Goal: Transaction & Acquisition: Book appointment/travel/reservation

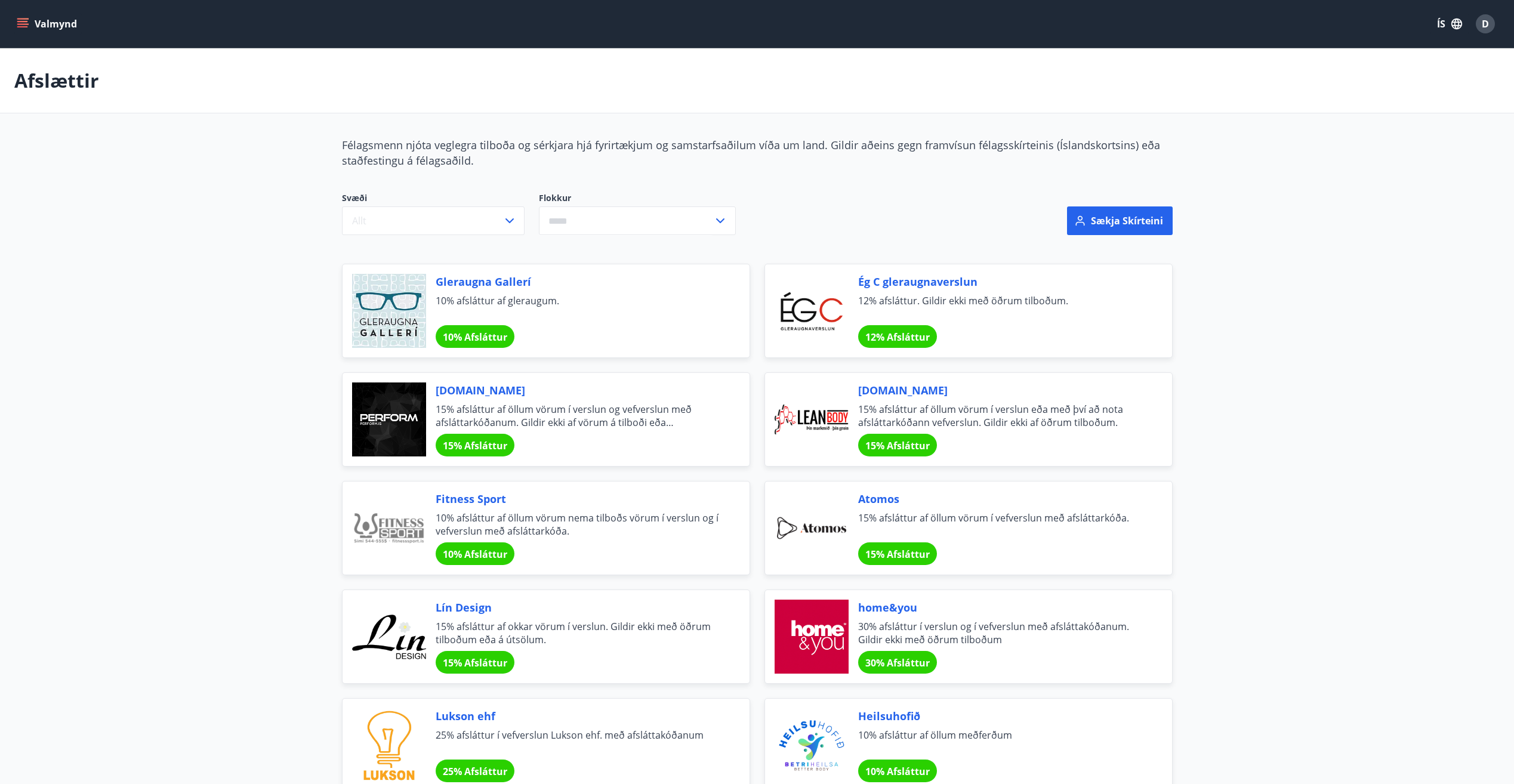
click at [27, 27] on icon "menu" at bounding box center [23, 23] width 12 height 12
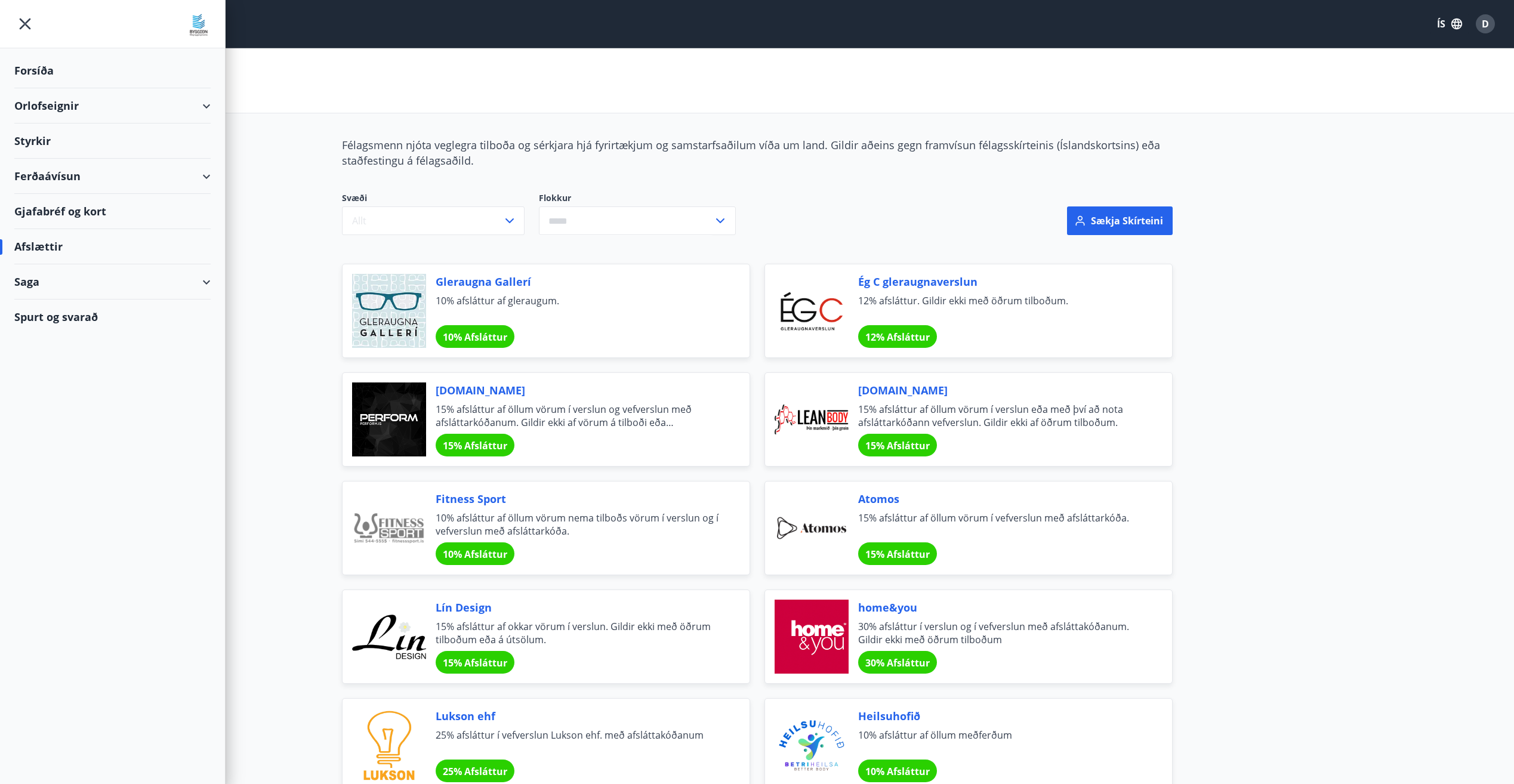
click at [113, 282] on div "Saga" at bounding box center [112, 282] width 196 height 35
click at [45, 339] on div "Bókanir" at bounding box center [113, 337] width 177 height 25
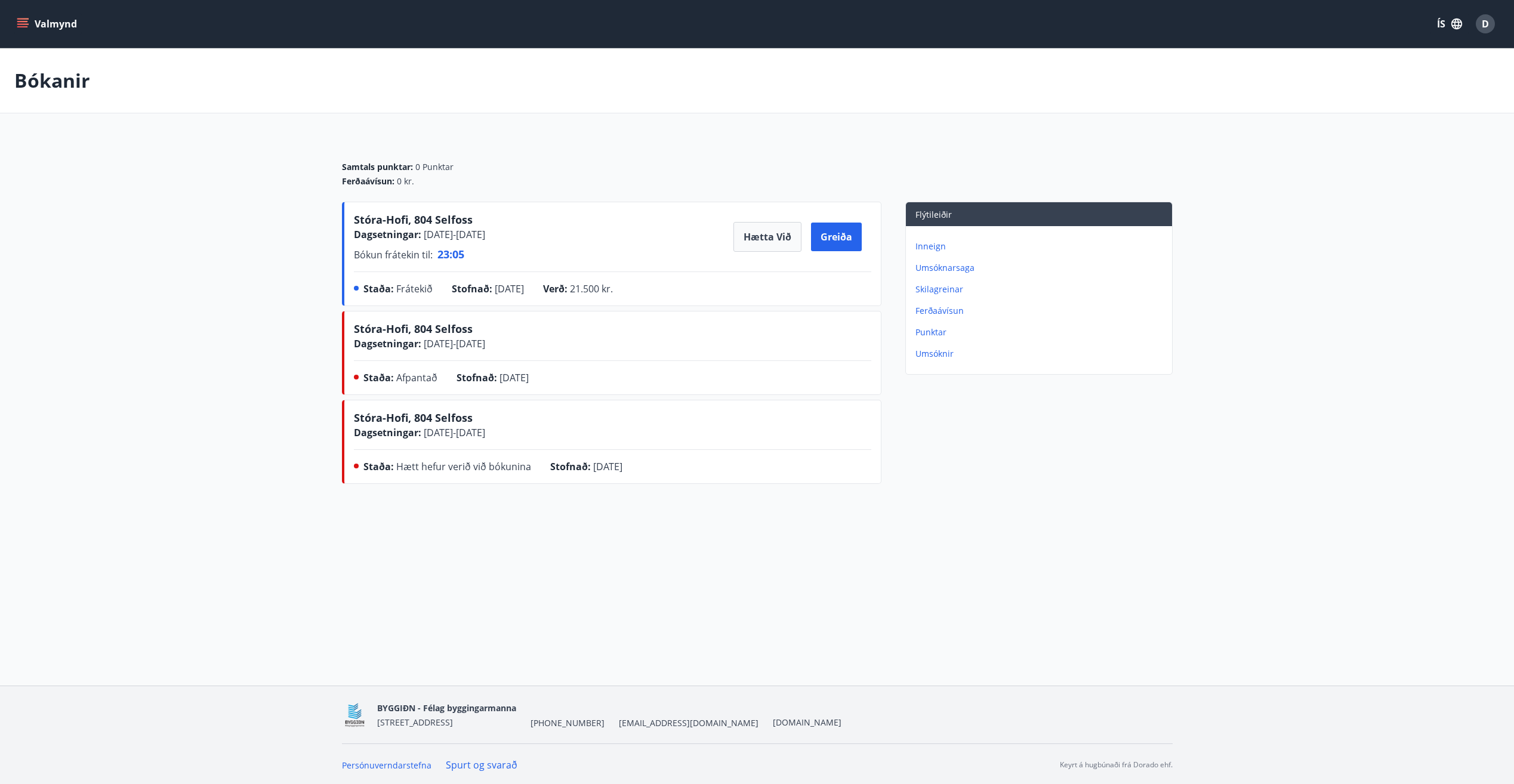
click at [1079, 578] on div "Valmynd ÍS D Bókanir Samtals punktar : 0 Punktar Ferðaávísun : 0 kr. [PERSON_NA…" at bounding box center [757, 343] width 1514 height 685
click at [928, 249] on p "Inneign" at bounding box center [1042, 246] width 252 height 12
click at [363, 329] on span "Stóra-Hofi, 804 Selfoss" at bounding box center [413, 329] width 119 height 14
click at [873, 569] on div "Valmynd ÍS D Bókanir Samtals punktar : 0 Punktar Ferðaávísun : 0 kr. [PERSON_NA…" at bounding box center [757, 343] width 1514 height 685
click at [212, 363] on main "Bókanir Samtals punktar : 0 Punktar Ferðaávísun : 0 kr. [PERSON_NAME], 804 Self…" at bounding box center [757, 269] width 1514 height 441
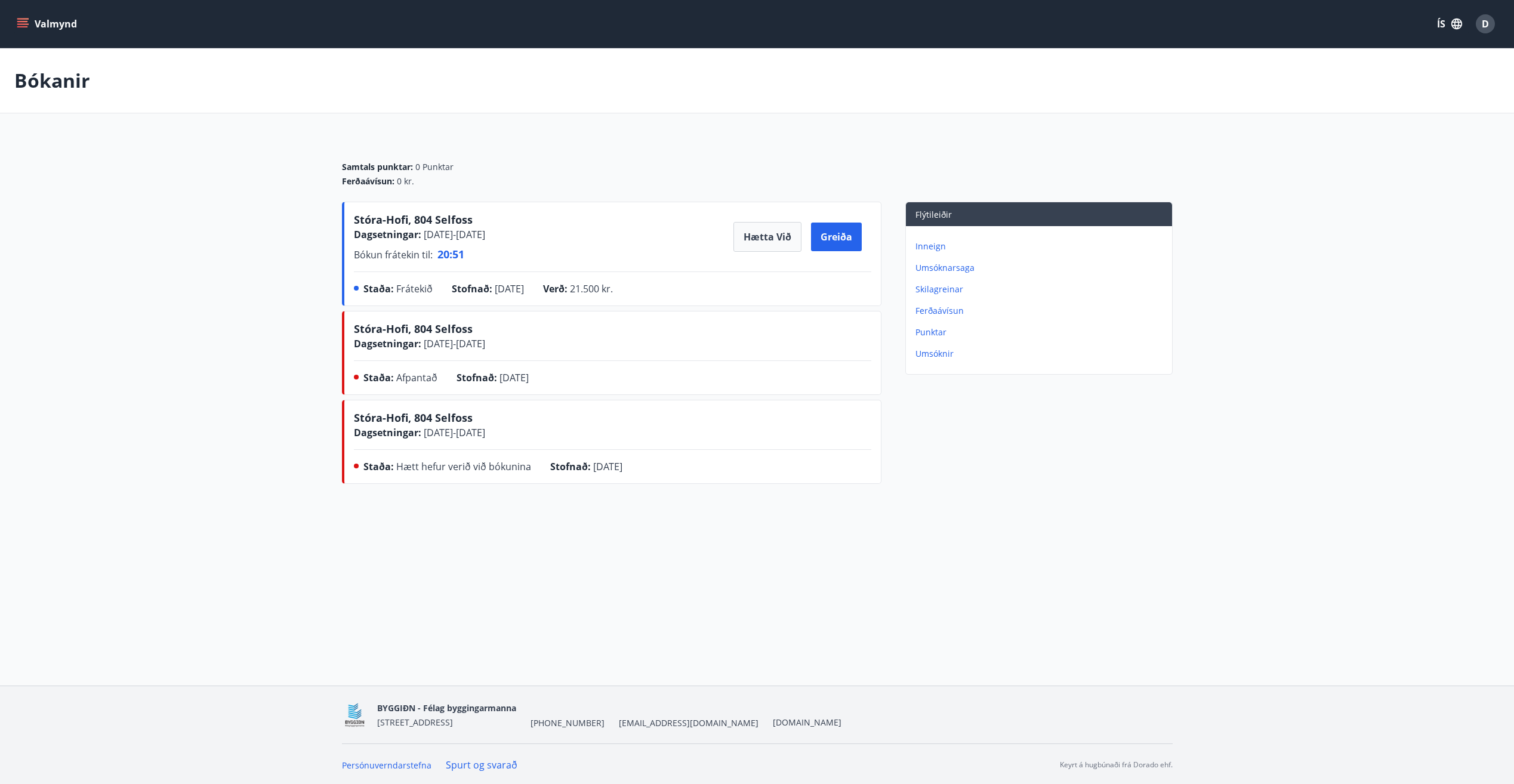
click at [402, 222] on span "Stóra-Hofi, 804 Selfoss" at bounding box center [413, 220] width 119 height 14
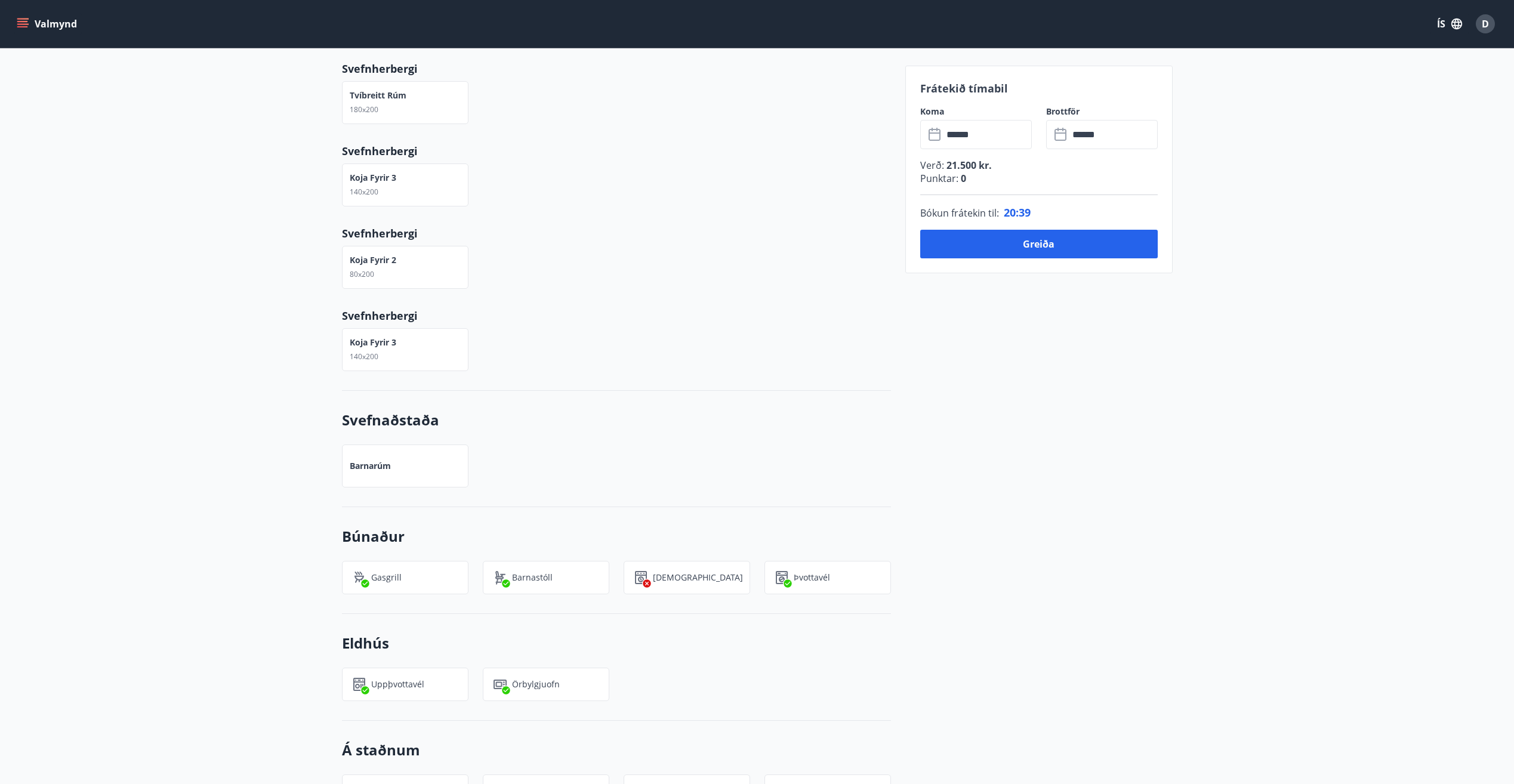
scroll to position [716, 0]
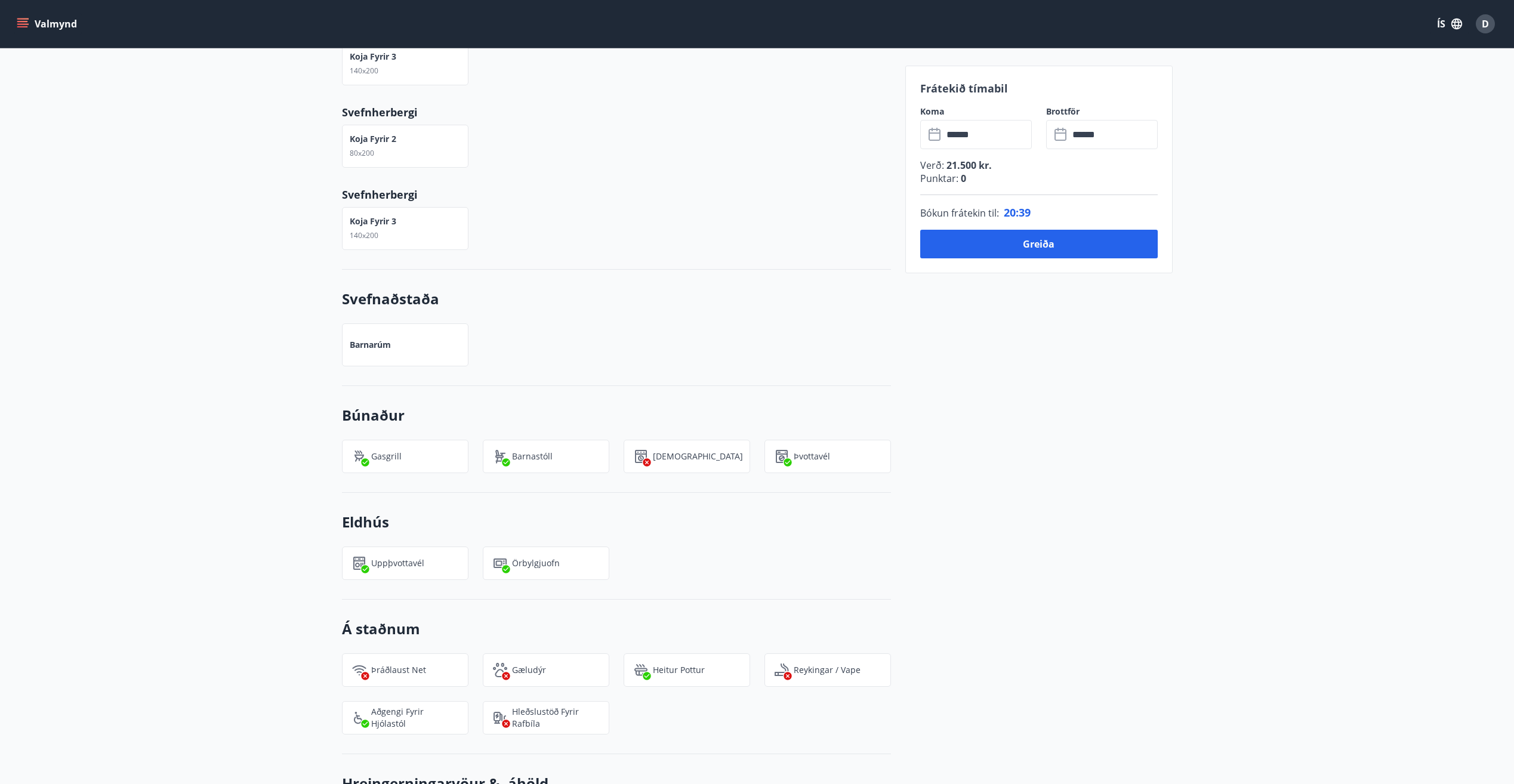
click at [57, 434] on div "+7 Myndir Upplýsingar [PERSON_NAME] 130 m² með fjórum svefn­herbergjum. Í einu …" at bounding box center [757, 512] width 1514 height 1742
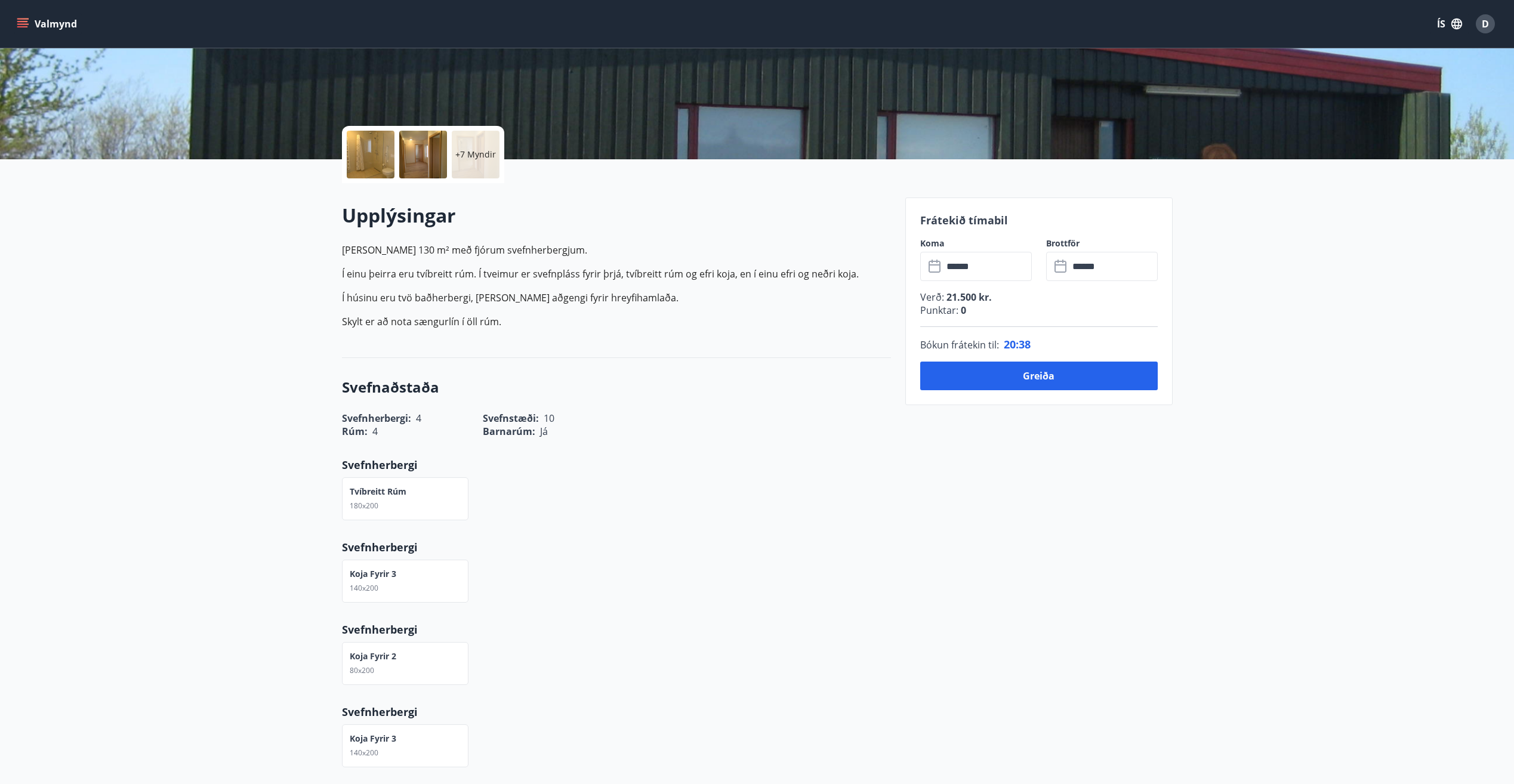
scroll to position [0, 0]
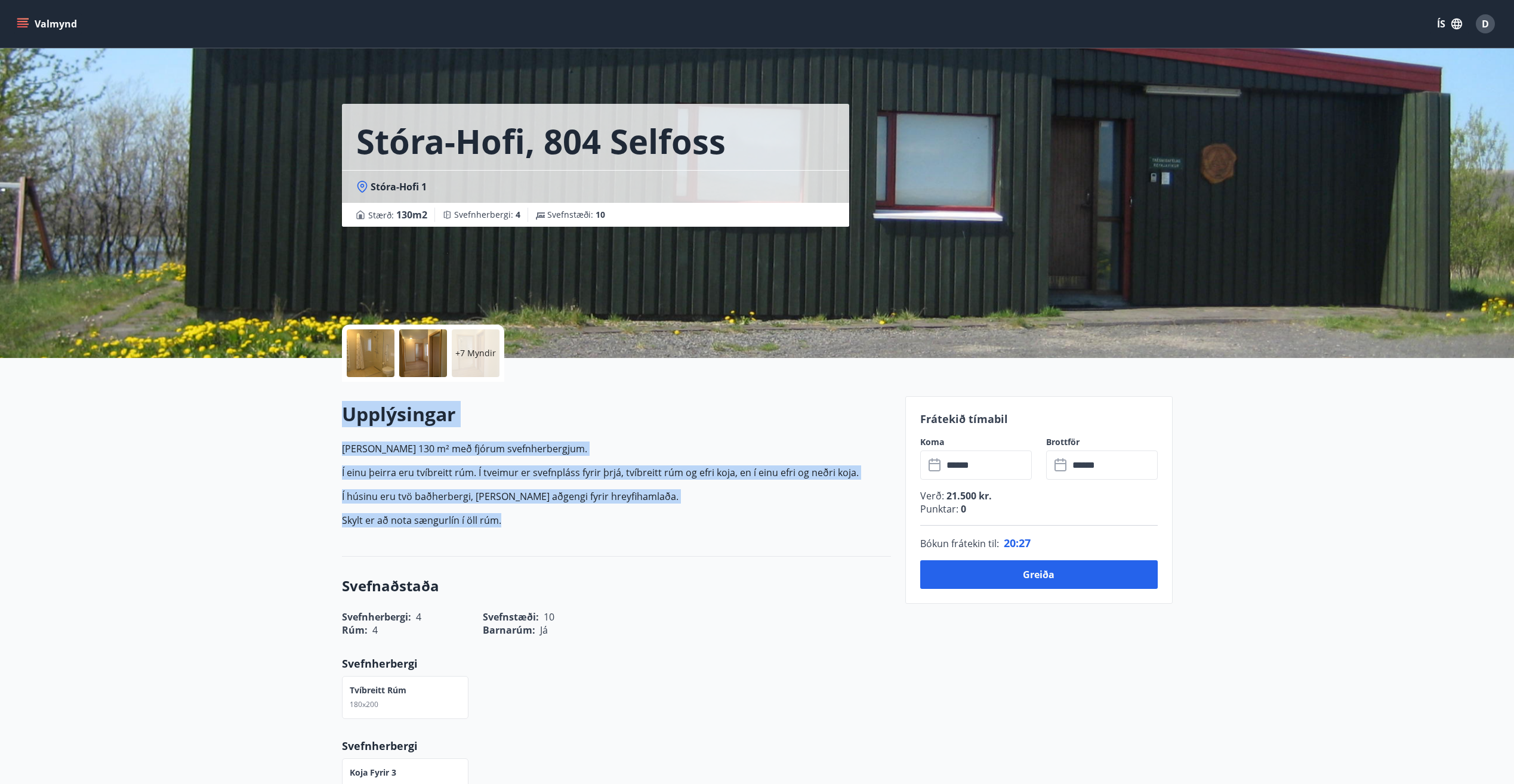
drag, startPoint x: 518, startPoint y: 521, endPoint x: 339, endPoint y: 415, distance: 208.0
